Goal: Check status

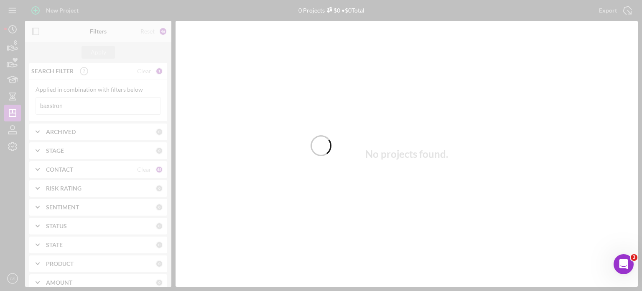
click at [87, 103] on div at bounding box center [321, 145] width 642 height 291
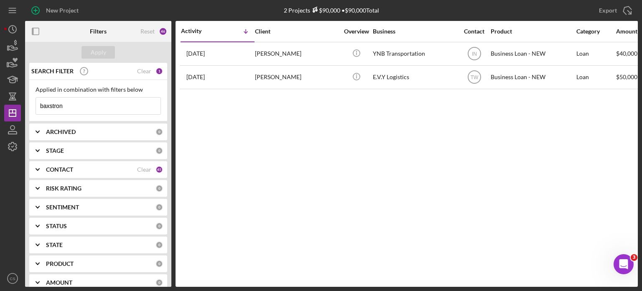
drag, startPoint x: 87, startPoint y: 104, endPoint x: 37, endPoint y: 92, distance: 51.3
click at [40, 93] on div "Applied in combination with filters below baxstron Icon/Menu Close" at bounding box center [98, 100] width 125 height 28
click at [89, 51] on button "Apply" at bounding box center [98, 52] width 33 height 13
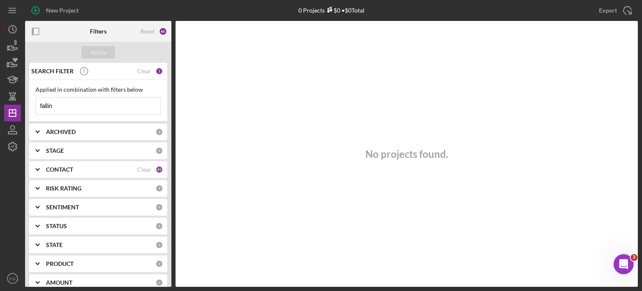
drag, startPoint x: 79, startPoint y: 107, endPoint x: 0, endPoint y: 92, distance: 79.9
click at [0, 92] on div "New Project 0 Projects $0 • $0 Total baxstron Export Icon/Export Filters Reset …" at bounding box center [321, 145] width 642 height 291
type input "[PERSON_NAME]"
click at [107, 51] on button "Apply" at bounding box center [98, 52] width 33 height 13
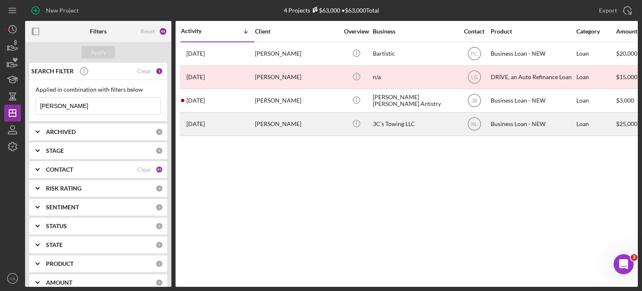
click at [205, 125] on time "[DATE]" at bounding box center [195, 123] width 18 height 7
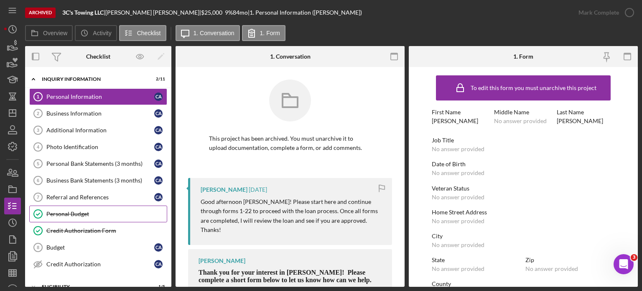
scroll to position [84, 0]
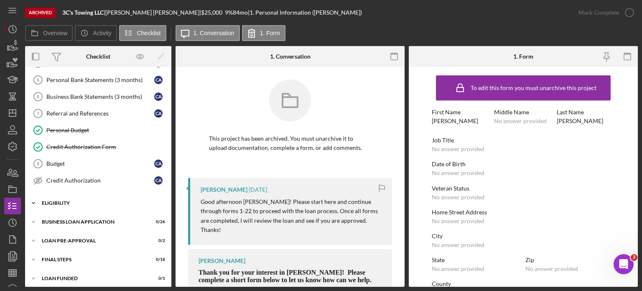
click at [32, 202] on icon "Icon/Expander" at bounding box center [33, 202] width 17 height 17
